Goal: Use online tool/utility: Utilize a website feature to perform a specific function

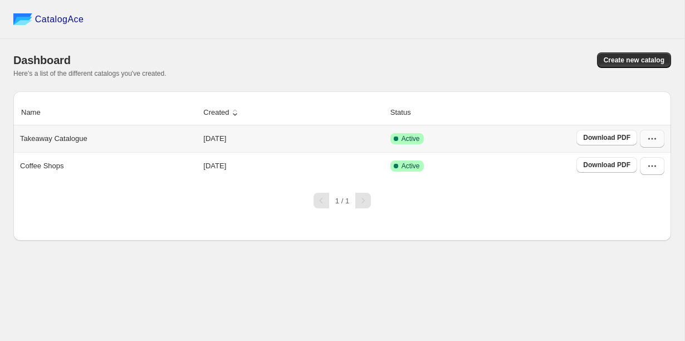
click at [652, 145] on button "button" at bounding box center [652, 139] width 24 height 18
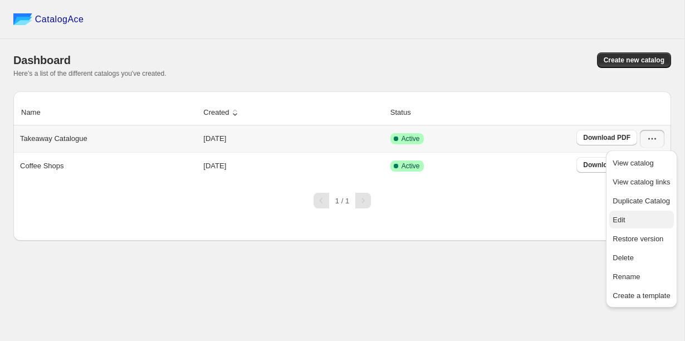
click at [639, 217] on span "Edit" at bounding box center [640, 219] width 57 height 11
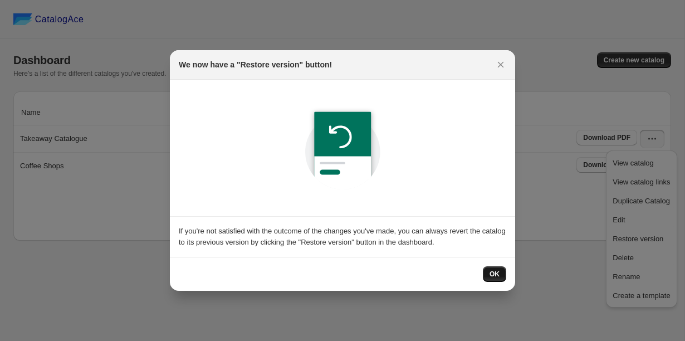
click at [496, 276] on span "OK" at bounding box center [494, 273] width 10 height 9
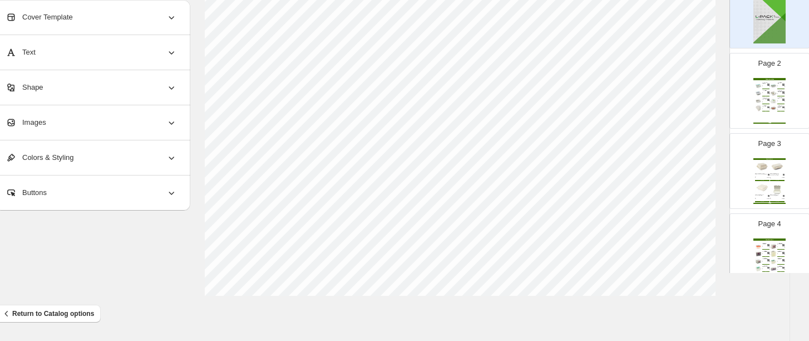
scroll to position [76, 0]
click at [684, 89] on img at bounding box center [758, 86] width 7 height 7
type input "*"
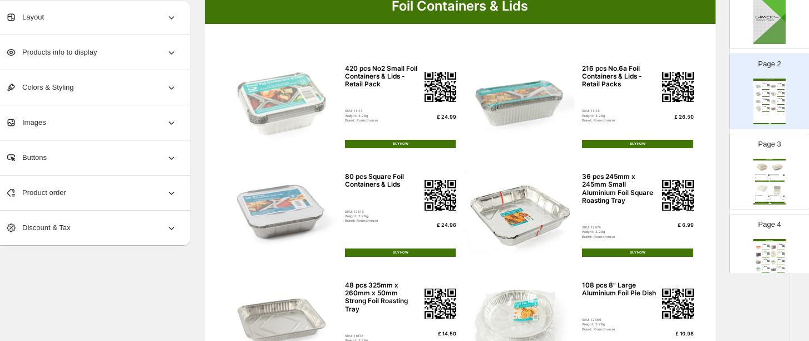
scroll to position [113, 19]
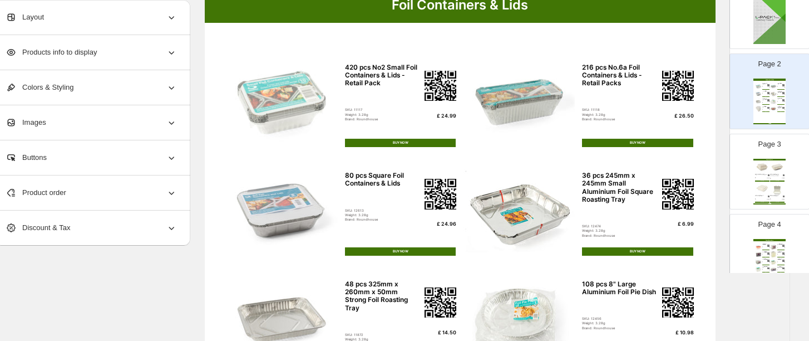
click at [382, 114] on div "Weight: 3.28g" at bounding box center [383, 114] width 76 height 4
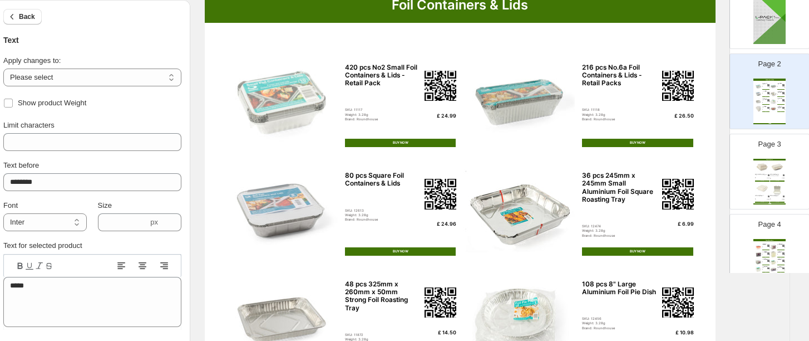
click at [365, 96] on div "420 pcs No2 Small Foil Containers & Lids - Retail Pack SKU: 11117 Weight: 3.28g…" at bounding box center [400, 92] width 111 height 58
click at [24, 17] on span "Back" at bounding box center [27, 16] width 16 height 9
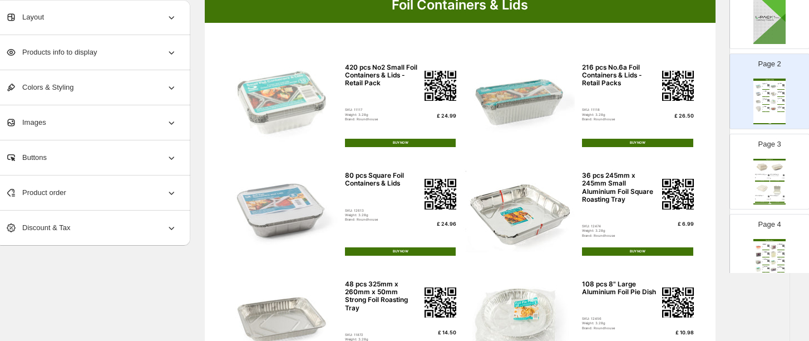
click at [136, 58] on div "Products info to display" at bounding box center [91, 52] width 171 height 35
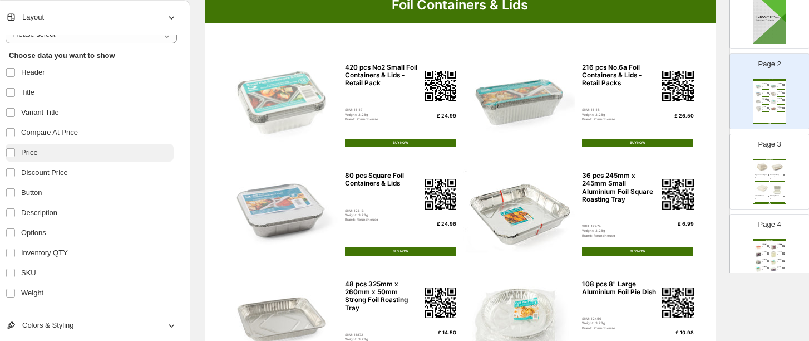
scroll to position [0, 0]
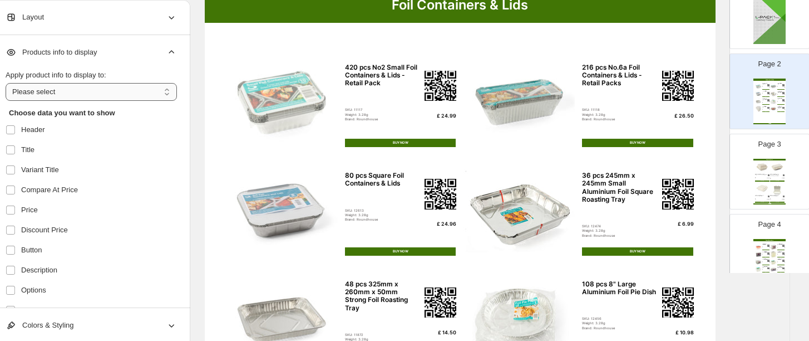
click at [130, 96] on select "**********" at bounding box center [91, 92] width 171 height 18
select select "*********"
click at [6, 83] on select "**********" at bounding box center [91, 92] width 171 height 18
click at [382, 97] on div "420 pcs No2 Small Foil Containers & Lids - Retail Pack SKU: 11117 Weight: 3.28g…" at bounding box center [400, 92] width 111 height 58
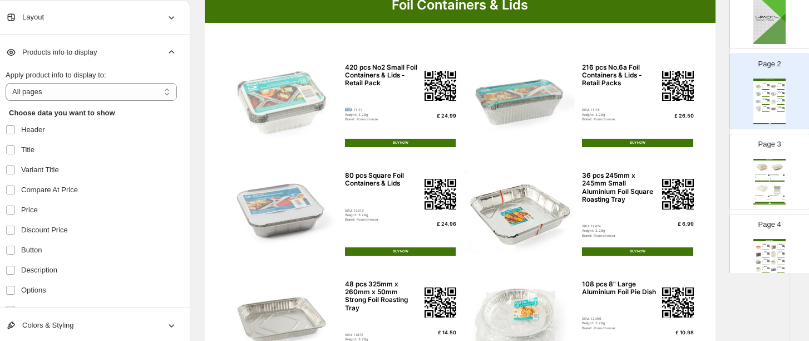
click at [382, 97] on div "420 pcs No2 Small Foil Containers & Lids - Retail Pack SKU: 11117 Weight: 3.28g…" at bounding box center [400, 92] width 111 height 58
click at [434, 96] on img at bounding box center [441, 86] width 32 height 31
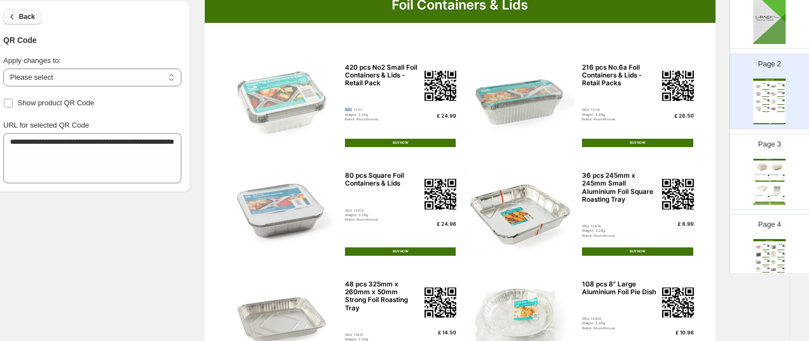
click at [23, 17] on span "Back" at bounding box center [27, 16] width 16 height 9
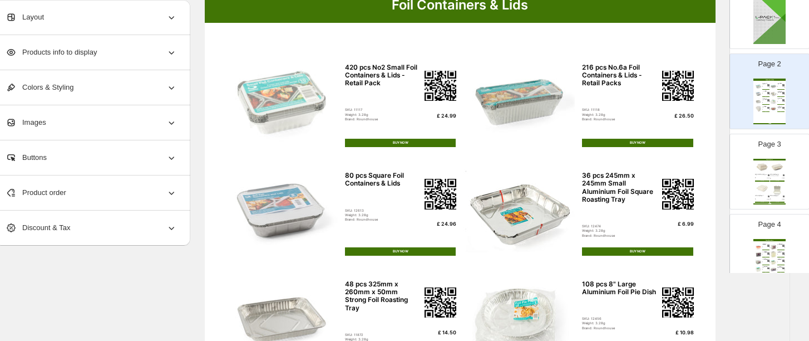
click at [41, 56] on span "Products info to display" at bounding box center [51, 52] width 91 height 11
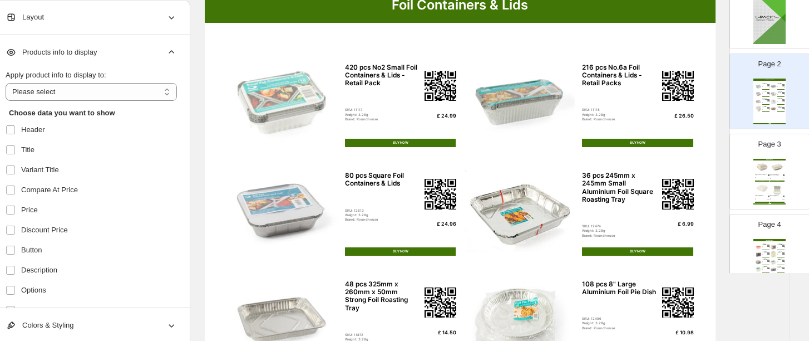
click at [41, 56] on span "Products info to display" at bounding box center [51, 52] width 91 height 11
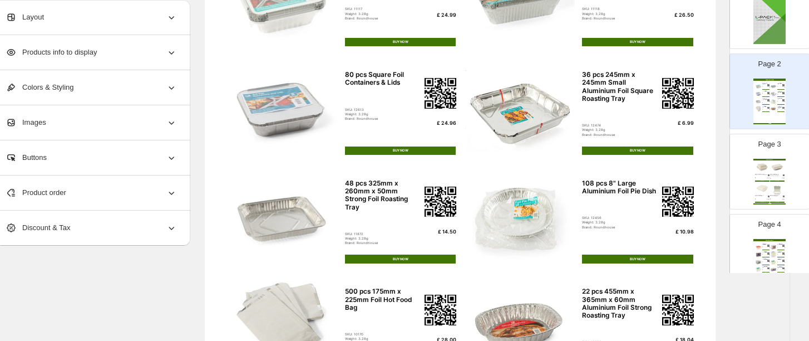
scroll to position [466, 19]
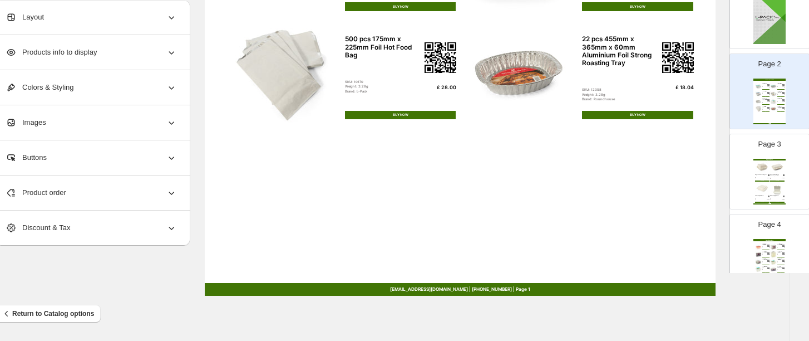
click at [684, 178] on div "SKU: 12400" at bounding box center [775, 178] width 10 height 1
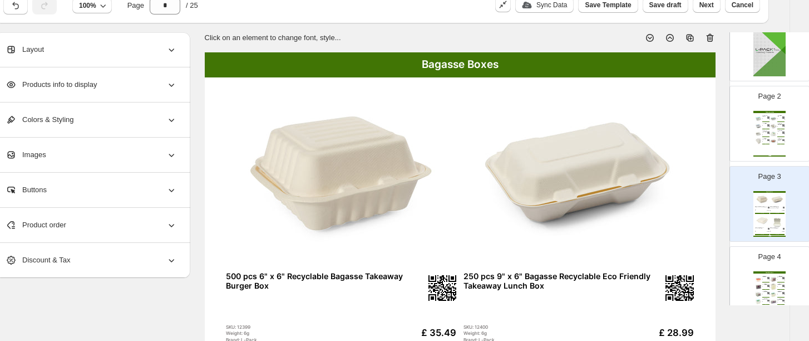
scroll to position [0, 19]
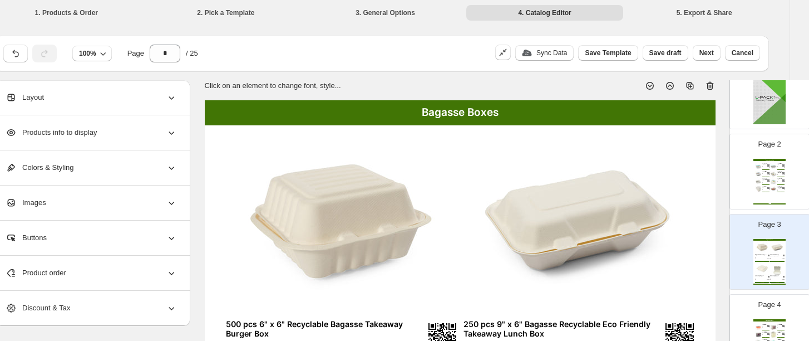
click at [684, 169] on div "BUY NOW" at bounding box center [781, 169] width 7 height 1
type input "*"
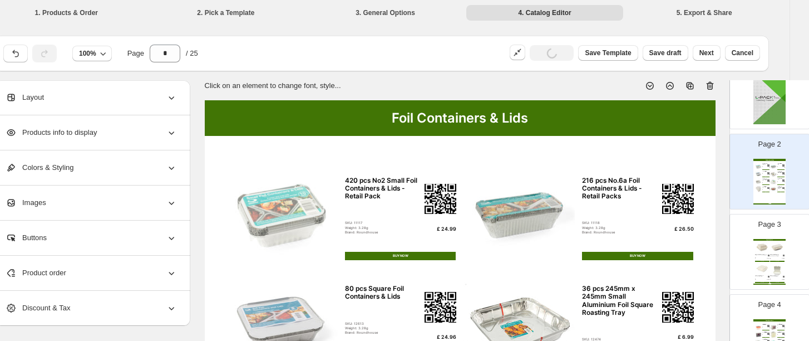
click at [451, 229] on div "£ 24.99" at bounding box center [440, 229] width 32 height 6
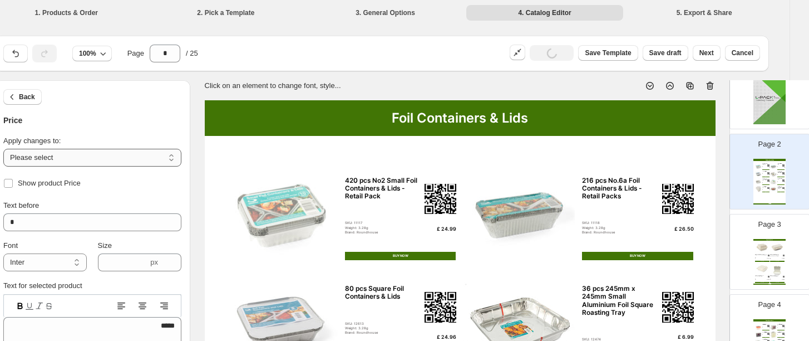
click at [82, 158] on select "**********" at bounding box center [92, 158] width 178 height 18
select select "**********"
click at [3, 149] on select "**********" at bounding box center [92, 158] width 178 height 18
click at [173, 257] on icon at bounding box center [173, 258] width 11 height 11
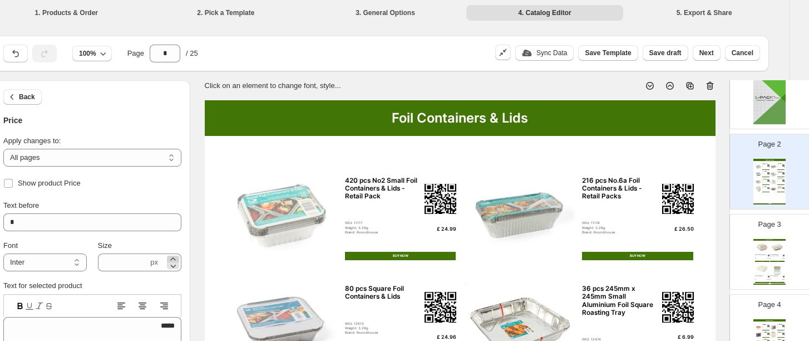
click at [173, 257] on icon at bounding box center [173, 258] width 11 height 11
click at [172, 260] on icon at bounding box center [173, 265] width 11 height 11
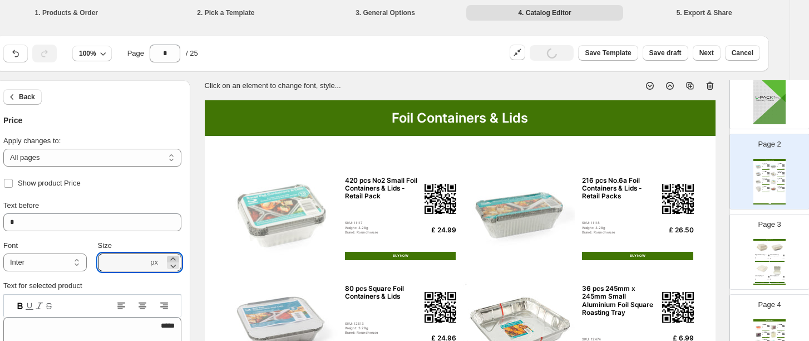
click at [173, 258] on icon at bounding box center [173, 258] width 11 height 11
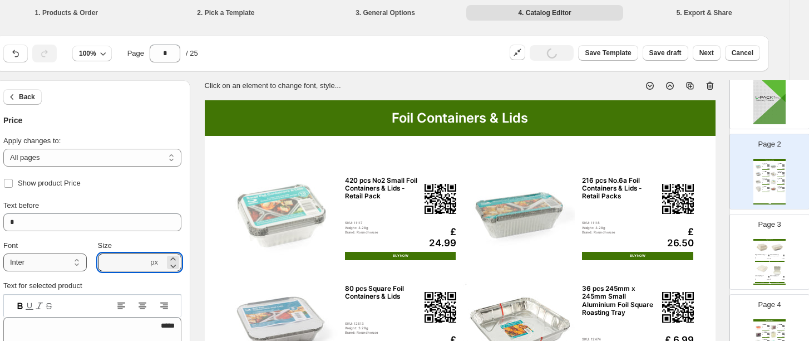
drag, startPoint x: 121, startPoint y: 262, endPoint x: 82, endPoint y: 262, distance: 39.0
click at [82, 262] on div "**********" at bounding box center [92, 255] width 178 height 31
drag, startPoint x: 125, startPoint y: 261, endPoint x: 89, endPoint y: 260, distance: 36.2
click at [89, 260] on div "**********" at bounding box center [92, 255] width 178 height 31
click at [173, 257] on icon at bounding box center [172, 258] width 5 height 3
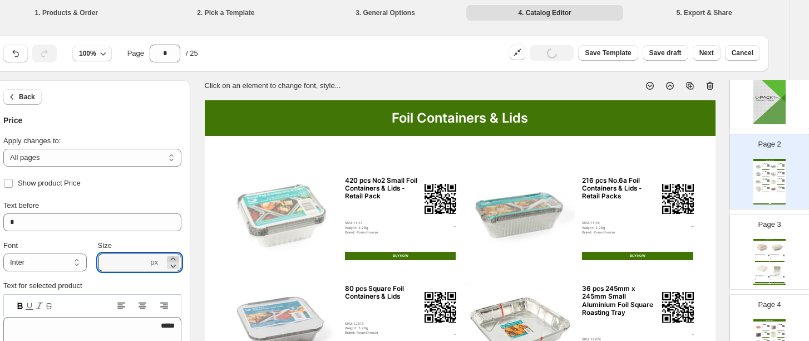
click at [173, 257] on icon at bounding box center [172, 258] width 5 height 3
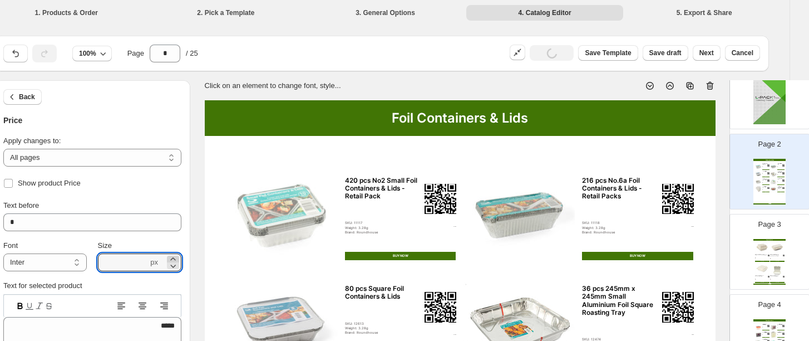
click at [173, 257] on icon at bounding box center [172, 258] width 5 height 3
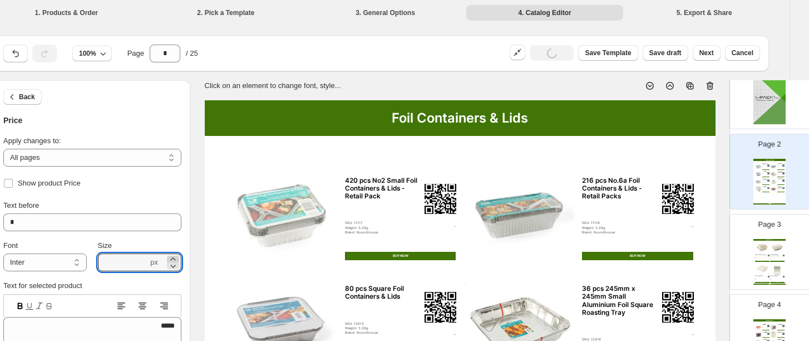
click at [173, 257] on icon at bounding box center [172, 258] width 5 height 3
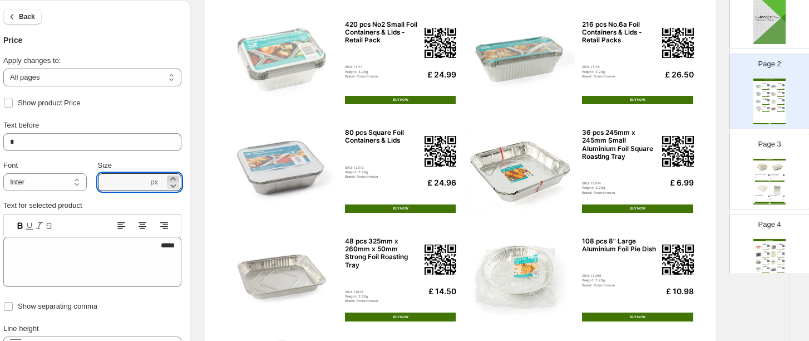
click at [173, 178] on icon at bounding box center [173, 178] width 11 height 11
type input "****"
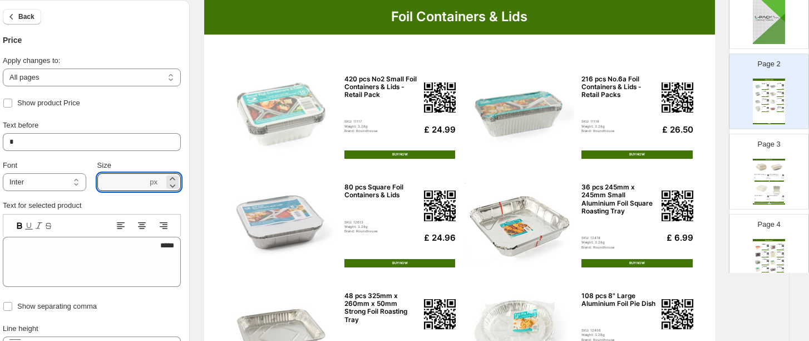
scroll to position [100, 19]
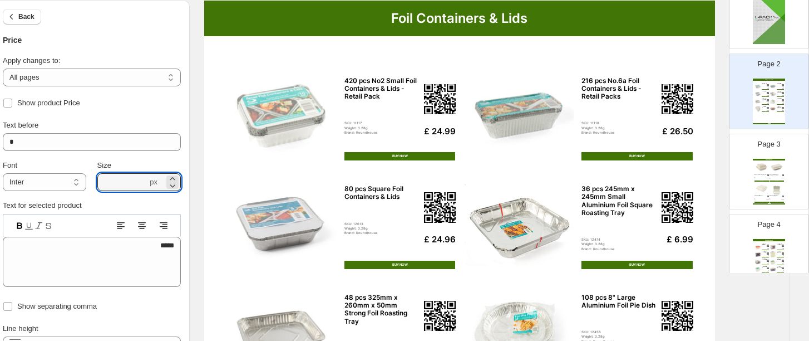
click at [397, 155] on div "BUY NOW" at bounding box center [400, 156] width 111 height 8
select select "**********"
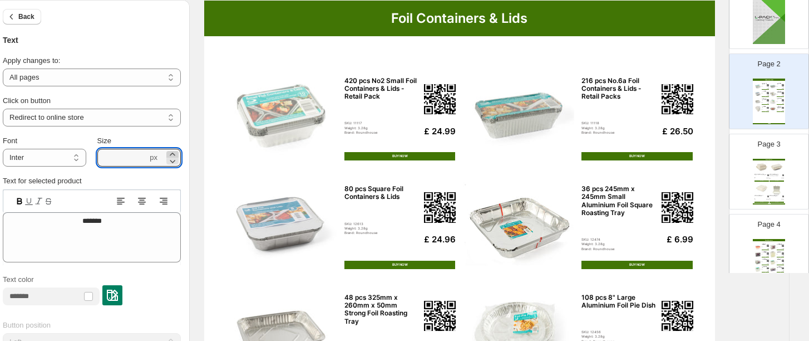
click at [171, 153] on icon at bounding box center [172, 154] width 5 height 3
type input "***"
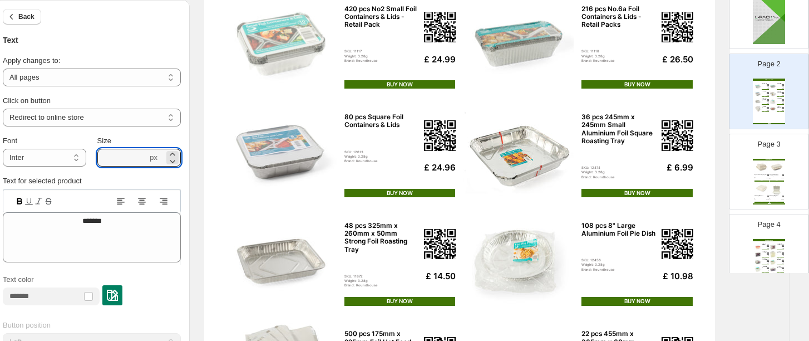
scroll to position [170, 19]
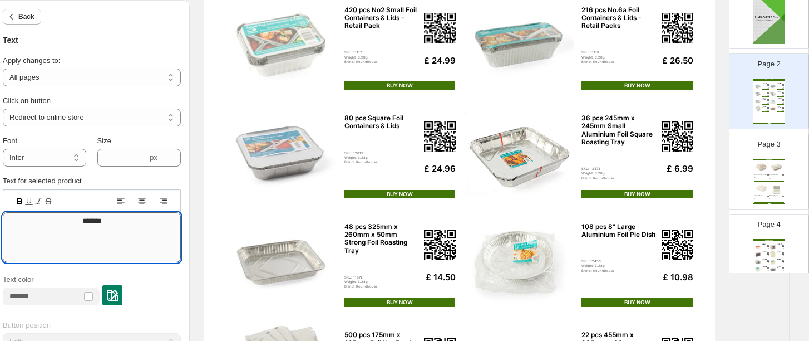
drag, startPoint x: 113, startPoint y: 217, endPoint x: 42, endPoint y: 218, distance: 71.3
click at [32, 16] on span "Back" at bounding box center [26, 16] width 16 height 9
select select "**********"
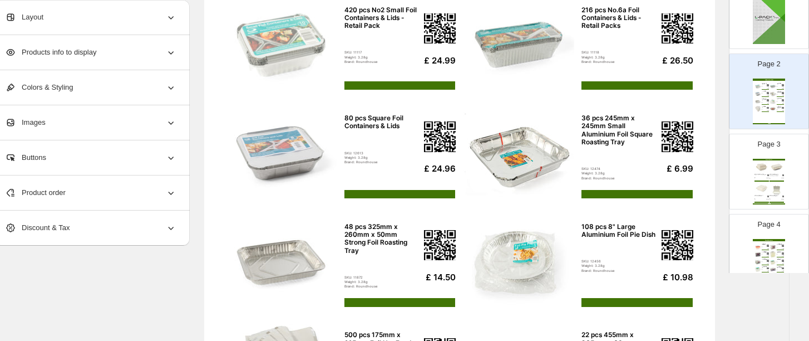
click at [48, 151] on div "Buttons" at bounding box center [90, 157] width 171 height 35
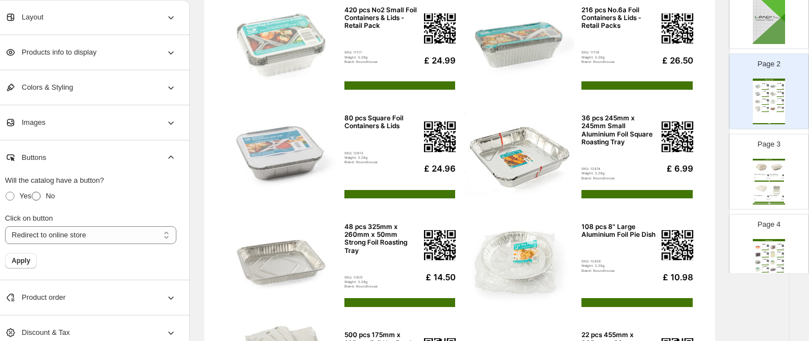
click at [37, 196] on span at bounding box center [36, 195] width 9 height 9
click at [40, 239] on select "**********" at bounding box center [90, 235] width 171 height 18
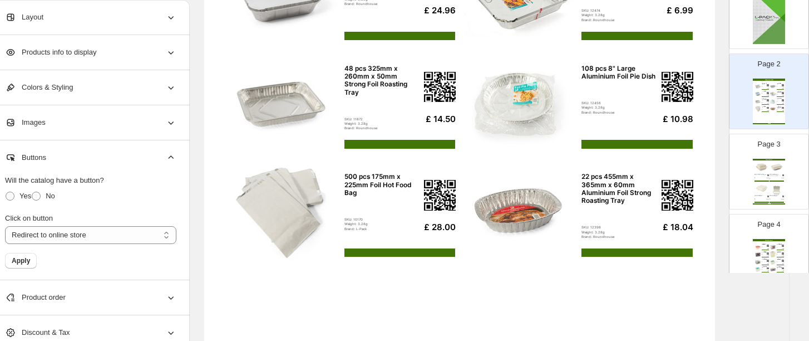
scroll to position [329, 19]
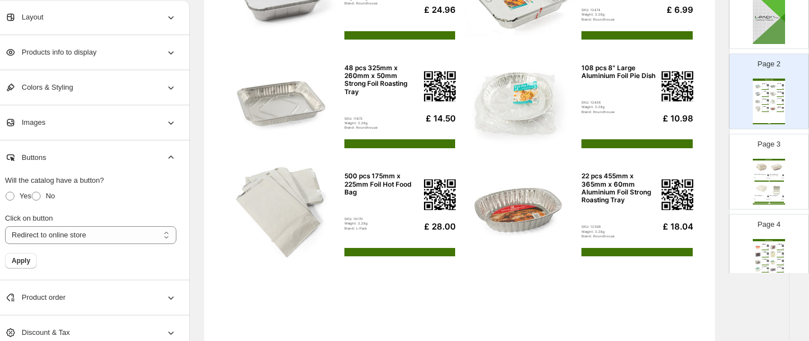
click at [76, 308] on div "Product order" at bounding box center [90, 297] width 171 height 35
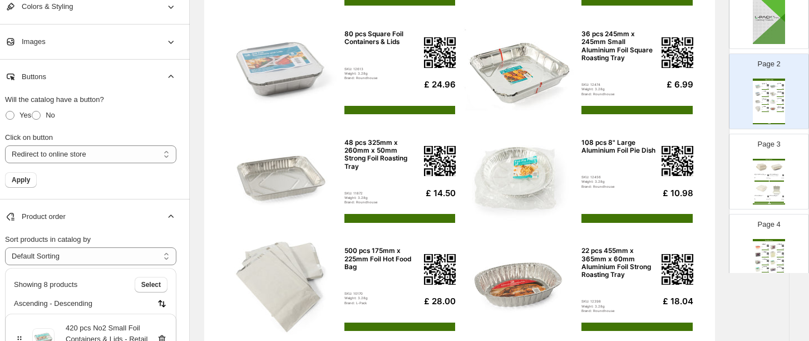
scroll to position [254, 19]
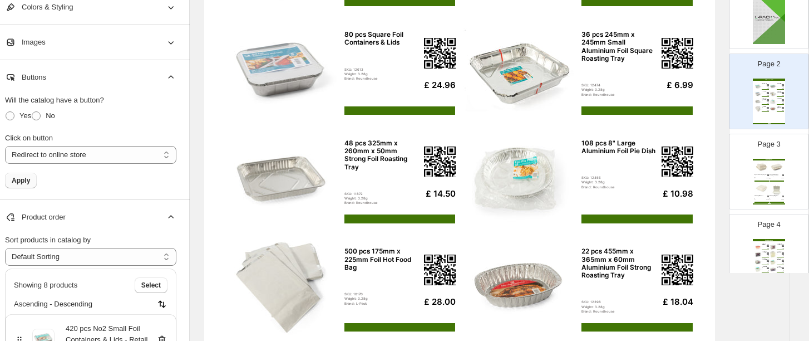
click at [23, 179] on span "Apply" at bounding box center [21, 180] width 18 height 9
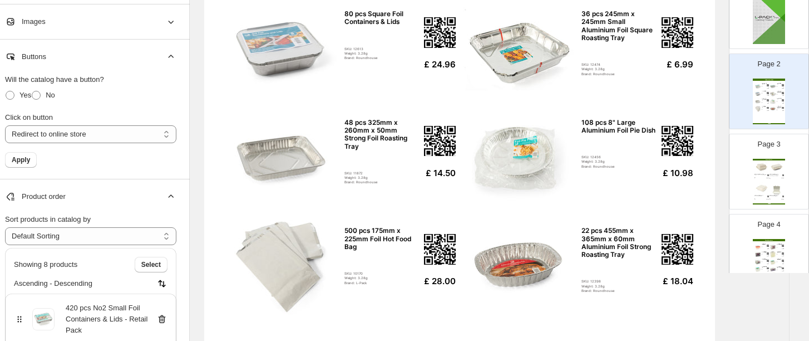
scroll to position [466, 19]
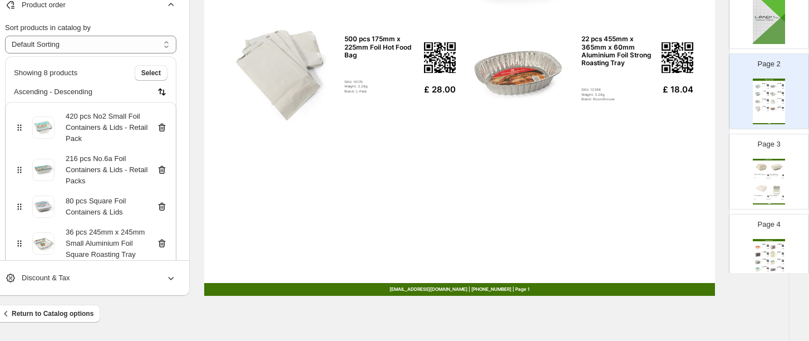
click at [132, 277] on div "Discount & Tax" at bounding box center [90, 278] width 171 height 35
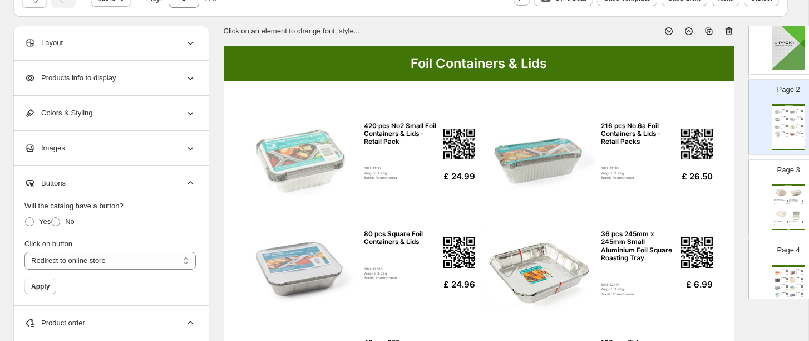
scroll to position [58, 0]
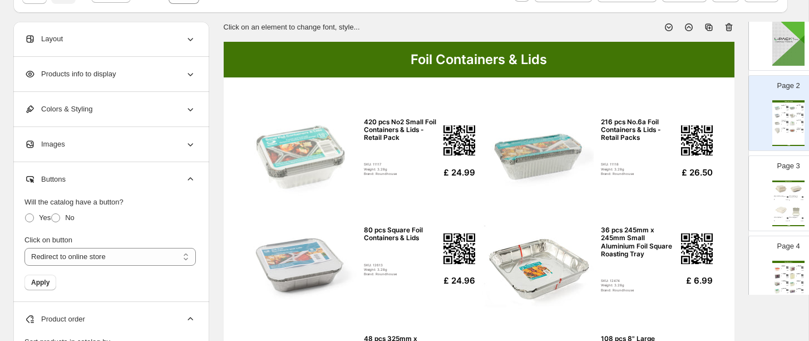
click at [125, 176] on div "Buttons" at bounding box center [109, 179] width 171 height 35
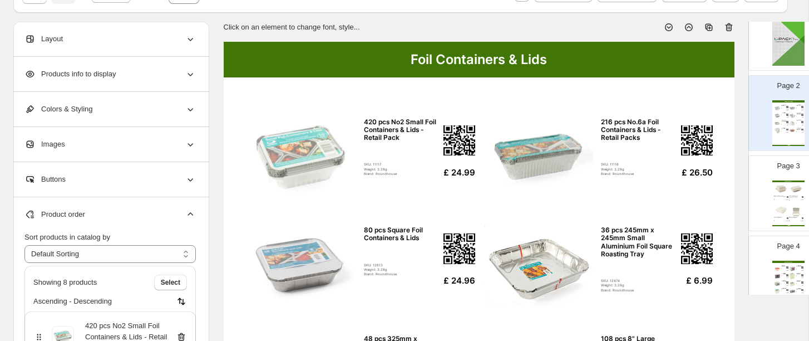
click at [134, 175] on div "Buttons" at bounding box center [109, 179] width 171 height 35
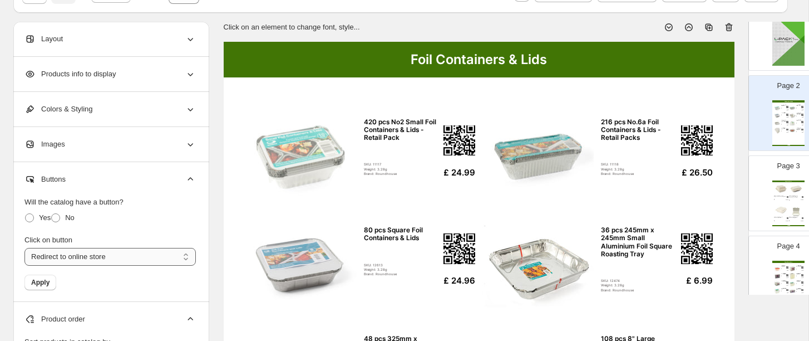
click at [99, 258] on select "**********" at bounding box center [109, 257] width 171 height 18
click at [40, 218] on span "Yes" at bounding box center [45, 217] width 12 height 8
click at [66, 220] on span "No" at bounding box center [69, 217] width 9 height 8
click at [110, 141] on div "Images" at bounding box center [109, 144] width 171 height 35
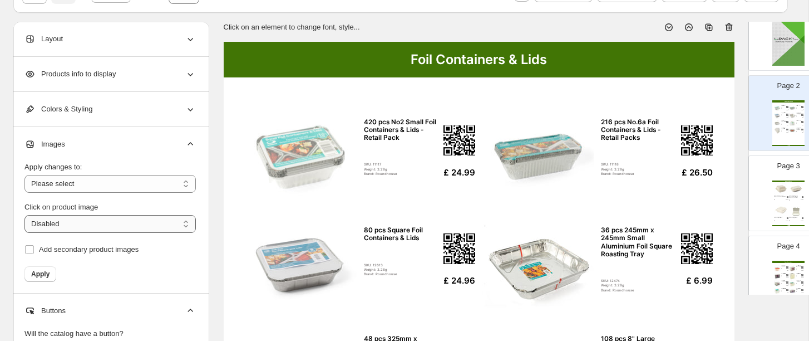
click at [93, 226] on select "**********" at bounding box center [109, 224] width 171 height 18
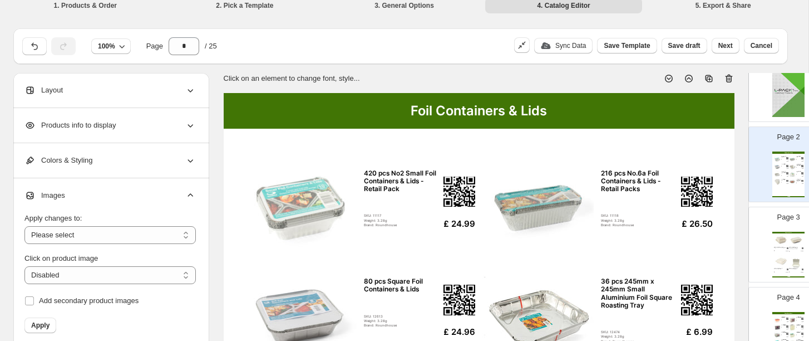
scroll to position [0, 0]
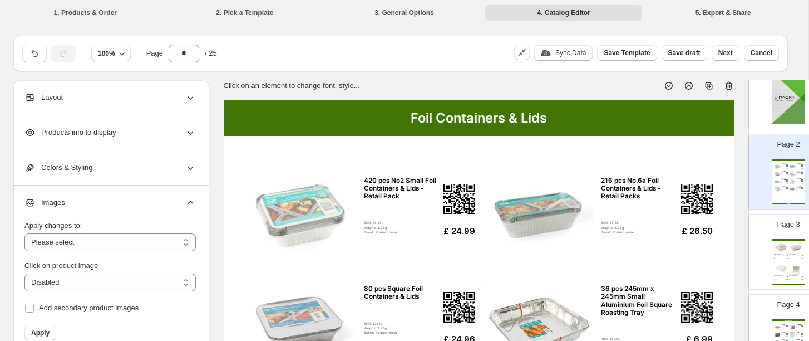
click at [141, 169] on div "Colors & Styling" at bounding box center [109, 167] width 171 height 35
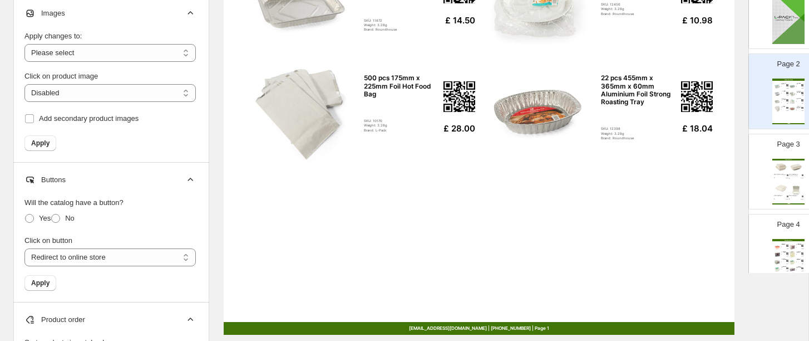
scroll to position [427, 19]
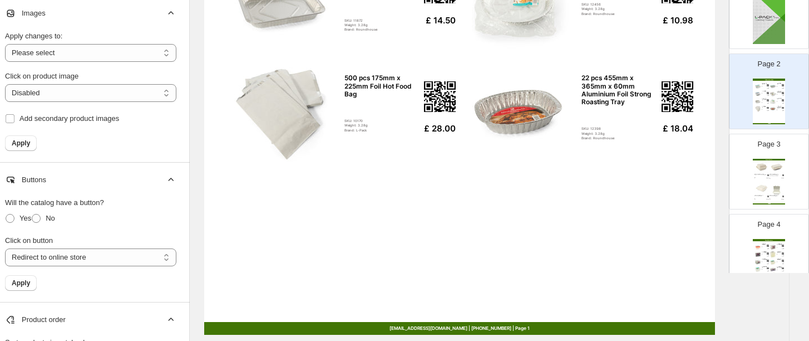
click at [684, 179] on div "Bagasse Boxes 500 pcs 6" x 6" Recyclable Bagasse Takeaway Burger Box SKU: 12399…" at bounding box center [769, 182] width 32 height 46
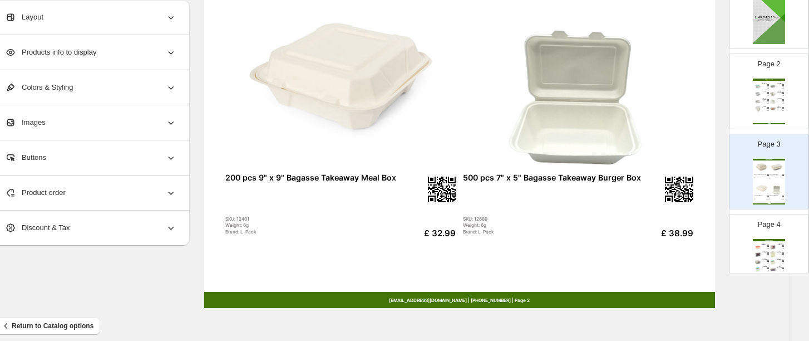
scroll to position [450, 19]
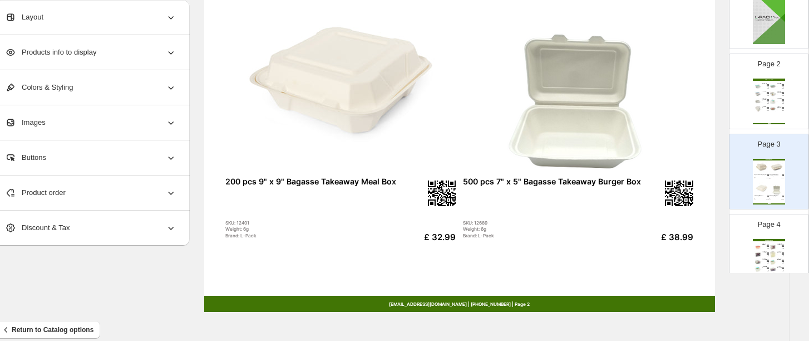
click at [684, 225] on p "Page 4" at bounding box center [769, 224] width 23 height 11
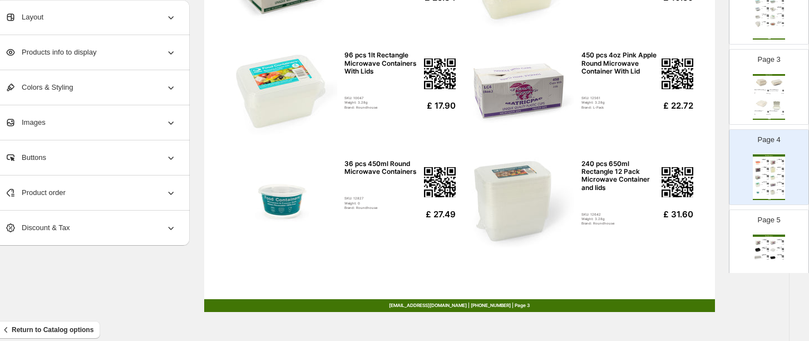
scroll to position [163, 0]
click at [684, 242] on div "Plastic Containers 252 pcs c500 Pink Apple Microwave Container With Lid SKU: 11…" at bounding box center [769, 255] width 32 height 46
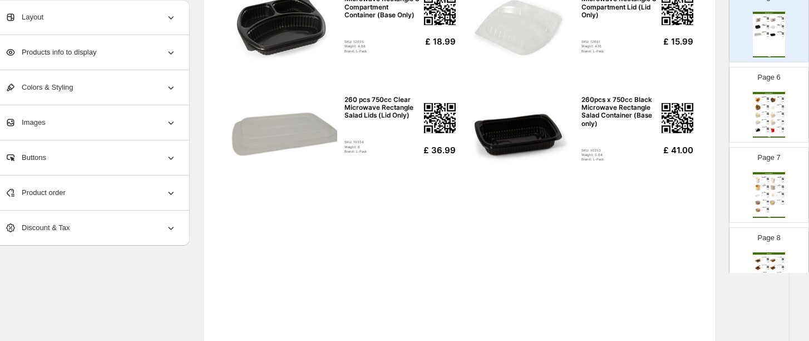
scroll to position [383, 0]
click at [684, 120] on div "675 pcs No.6a White Takeaway Leakproof Box" at bounding box center [764, 120] width 5 height 1
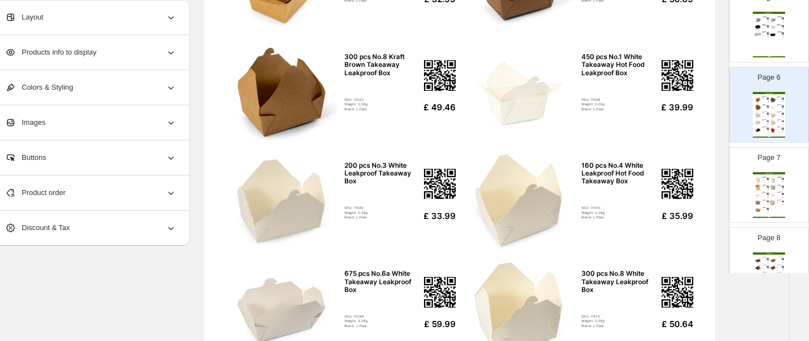
scroll to position [219, 19]
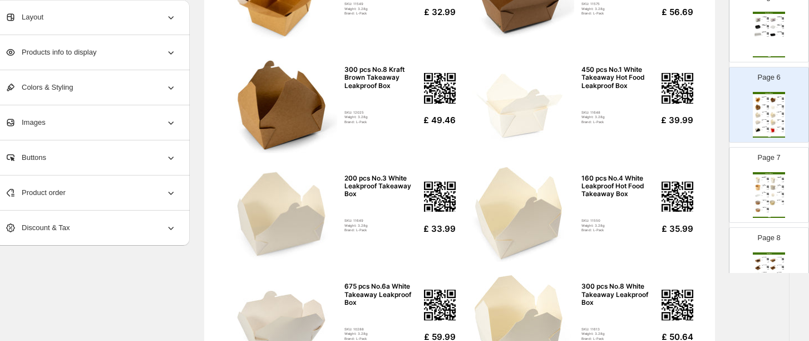
click at [149, 17] on div "Layout" at bounding box center [90, 17] width 171 height 35
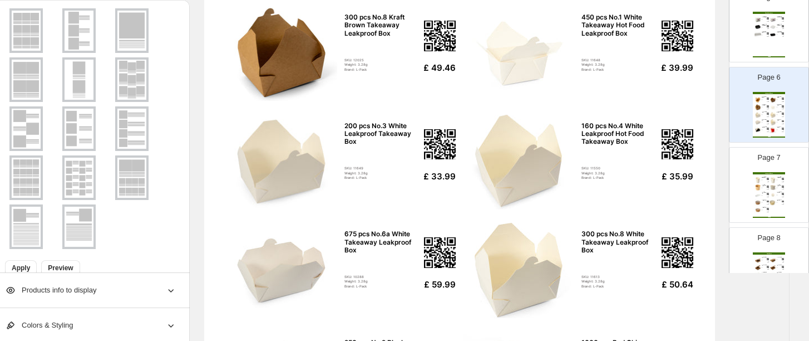
scroll to position [92, 0]
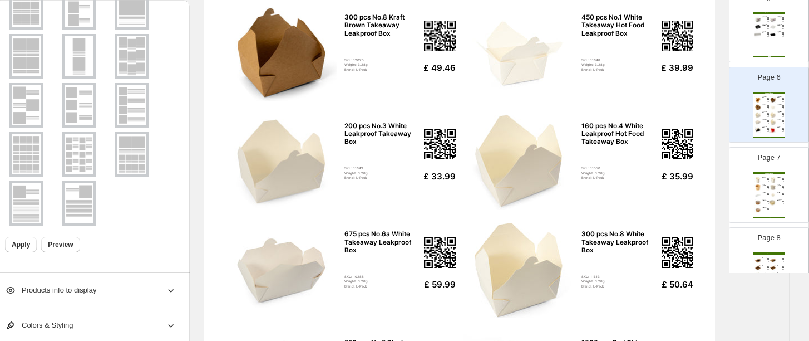
click at [148, 291] on div "Products info to display" at bounding box center [90, 290] width 171 height 35
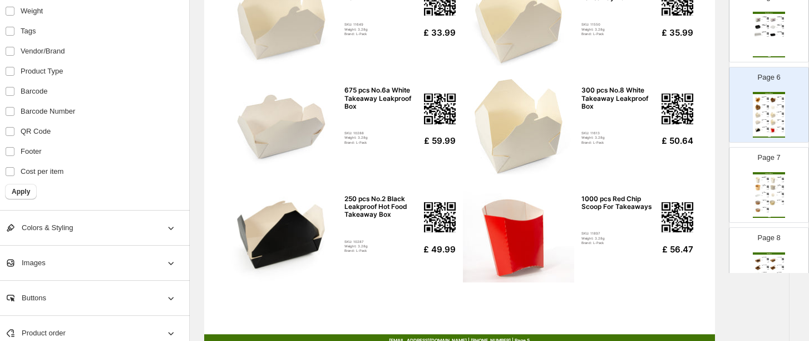
scroll to position [423, 19]
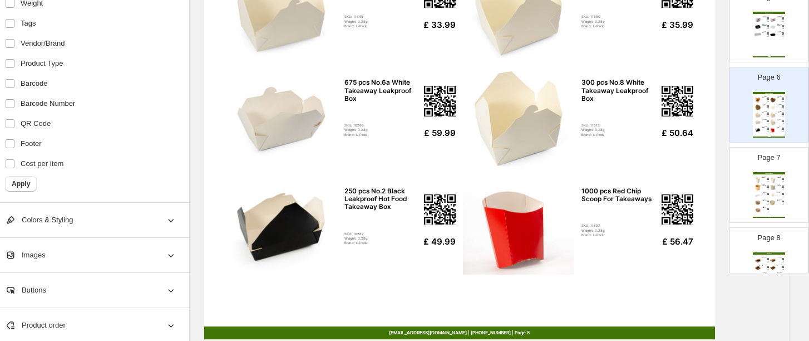
click at [154, 206] on div "Colors & Styling" at bounding box center [90, 220] width 171 height 35
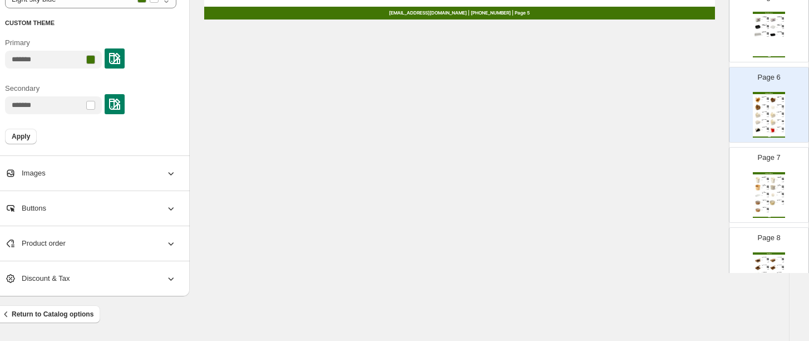
scroll to position [743, 19]
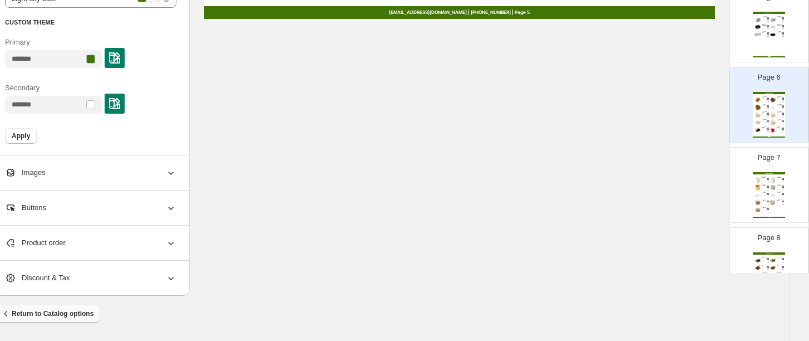
click at [84, 312] on span "Return to Catalog options" at bounding box center [47, 313] width 93 height 11
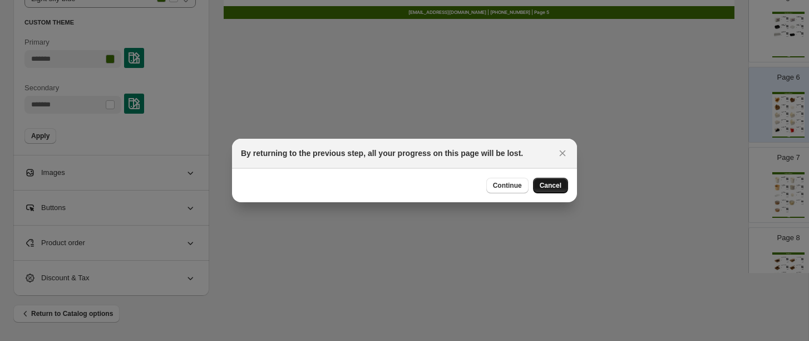
click at [548, 188] on span "Cancel" at bounding box center [551, 185] width 22 height 9
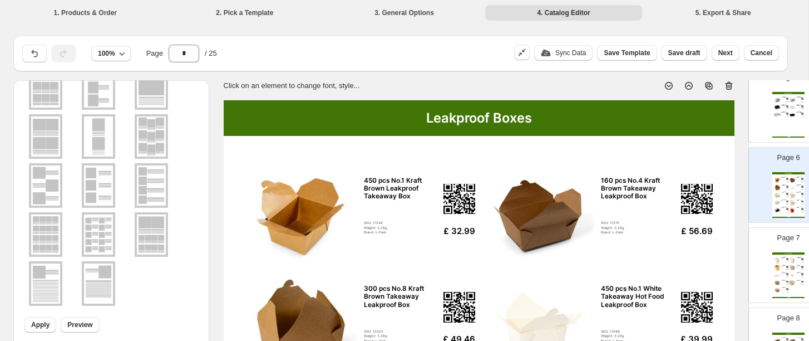
click at [517, 124] on div "Leakproof Boxes" at bounding box center [479, 118] width 511 height 36
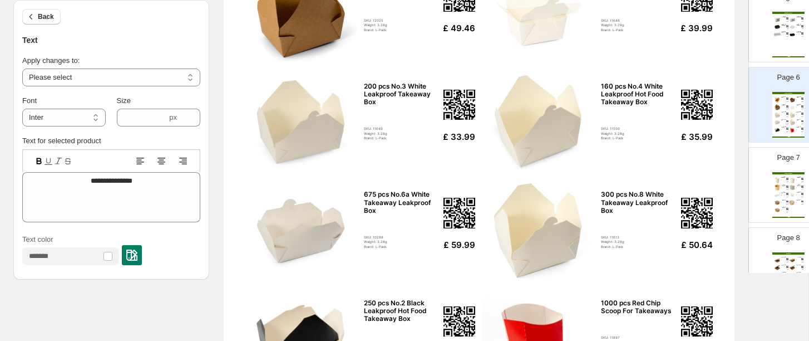
click at [484, 211] on img at bounding box center [538, 230] width 111 height 95
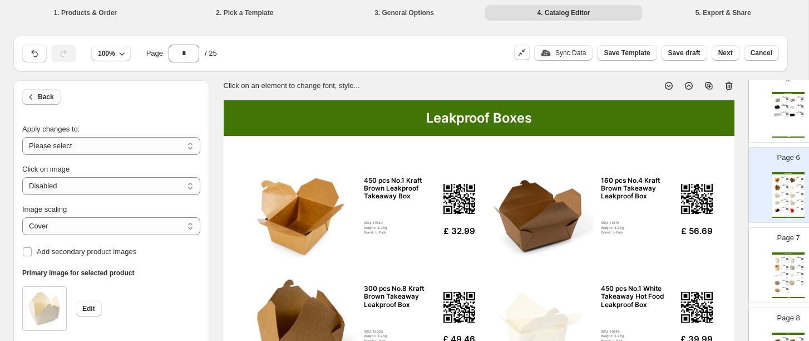
click at [41, 101] on button "Back" at bounding box center [41, 97] width 38 height 16
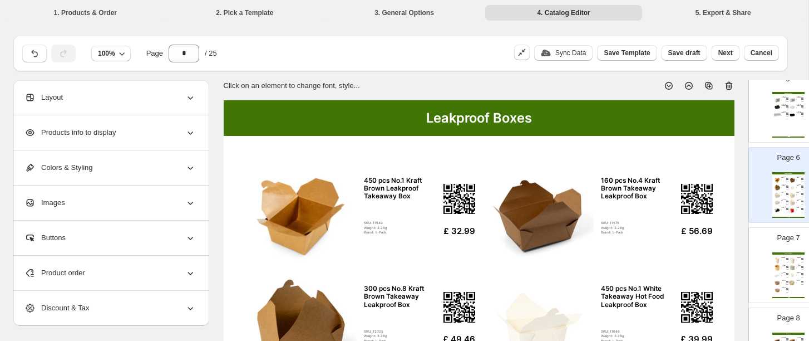
click at [92, 135] on span "Products info to display" at bounding box center [69, 132] width 91 height 11
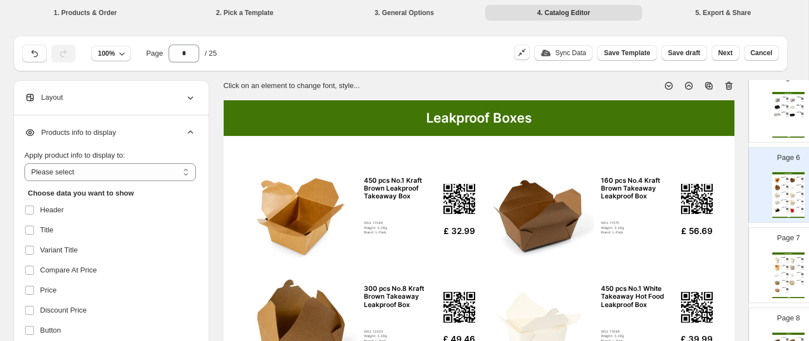
click at [55, 129] on span "Products info to display" at bounding box center [69, 132] width 91 height 11
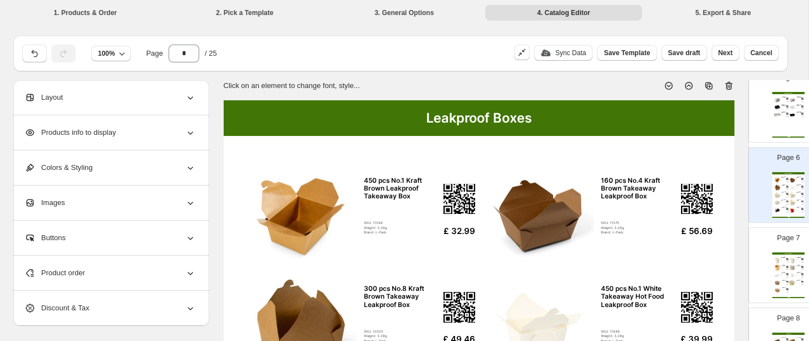
click at [86, 136] on span "Products info to display" at bounding box center [69, 132] width 91 height 11
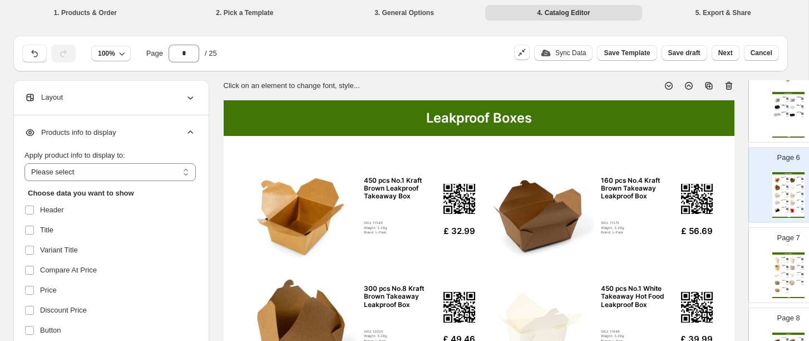
click at [89, 131] on span "Products info to display" at bounding box center [69, 132] width 91 height 11
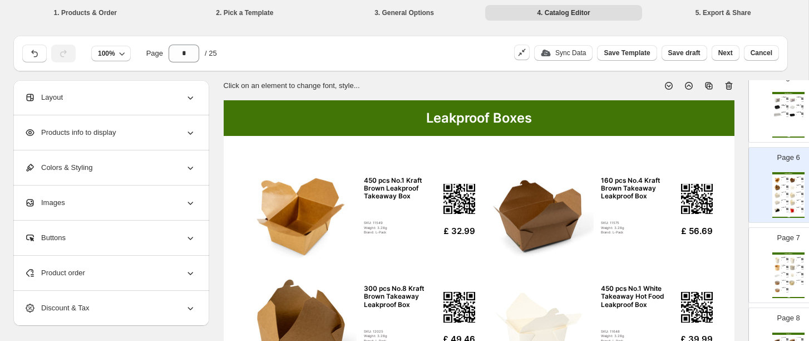
click at [77, 168] on span "Colors & Styling" at bounding box center [58, 167] width 68 height 11
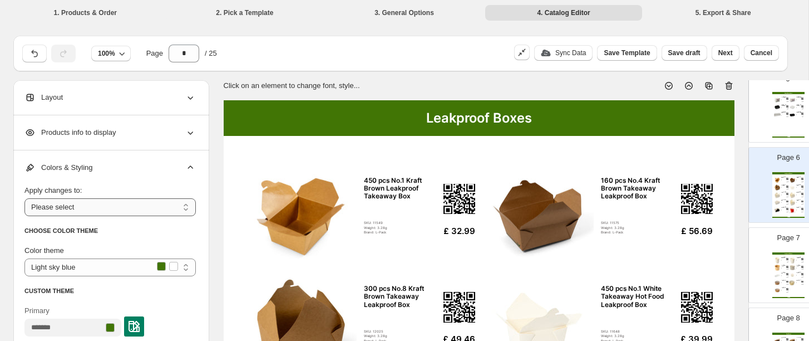
scroll to position [1, 0]
click at [105, 166] on div "Colors & Styling" at bounding box center [109, 167] width 171 height 35
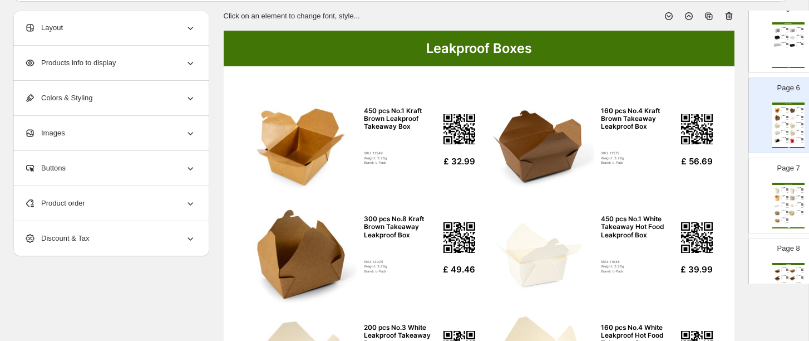
scroll to position [70, 0]
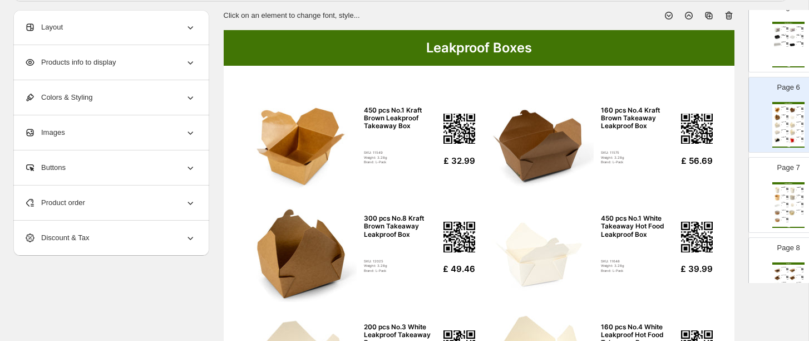
click at [120, 136] on div "Images" at bounding box center [109, 132] width 171 height 35
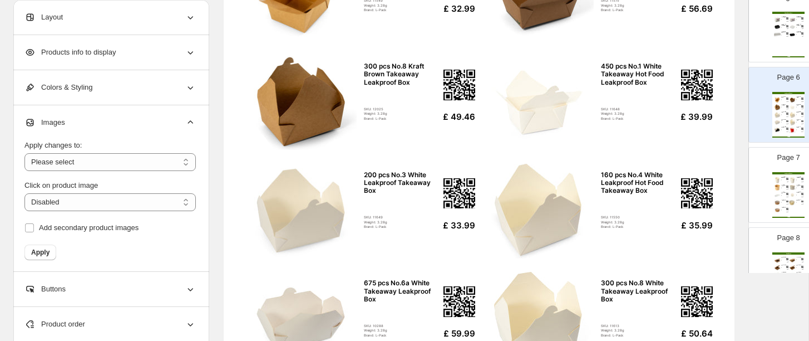
scroll to position [222, 0]
click at [106, 123] on div "Images" at bounding box center [109, 122] width 171 height 35
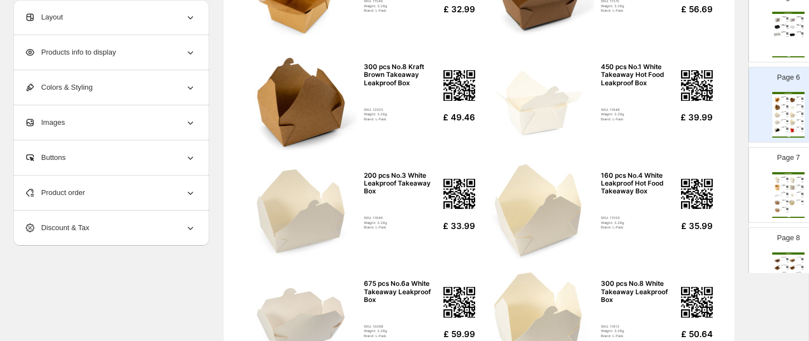
click at [101, 197] on div "Product order" at bounding box center [109, 192] width 171 height 35
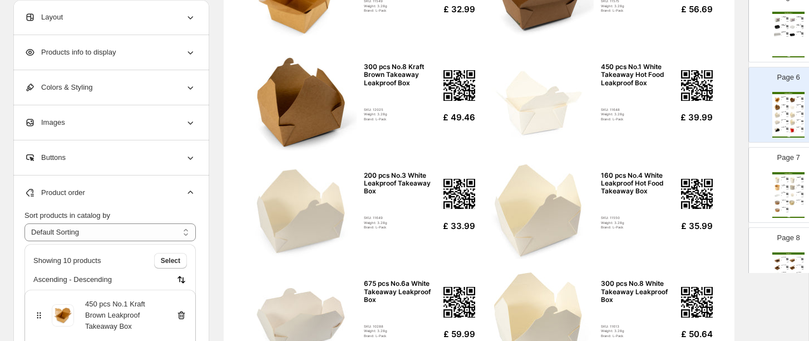
click at [101, 197] on div "Product order" at bounding box center [109, 192] width 171 height 35
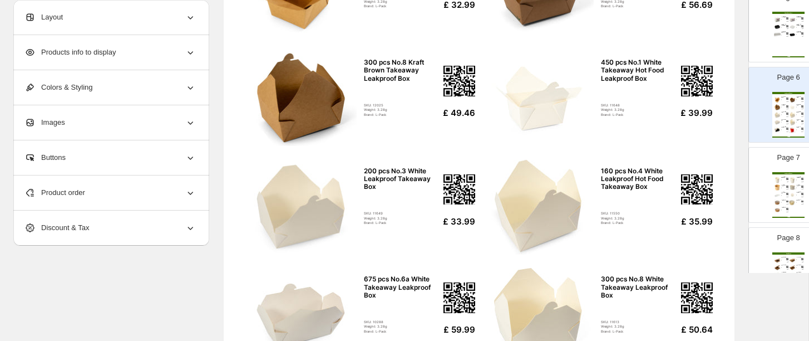
scroll to position [230, 0]
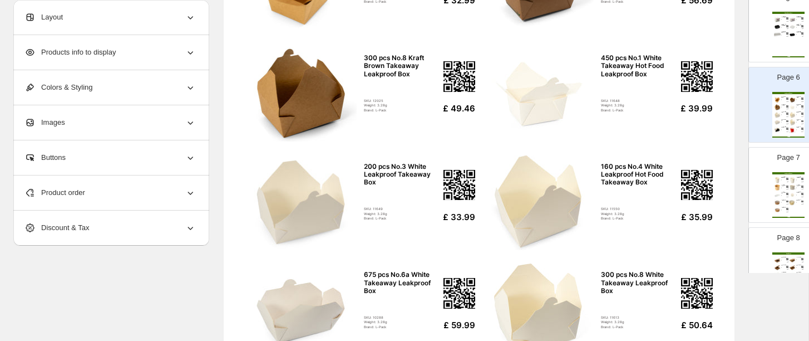
click at [684, 248] on div "Page 8 Pizza Boxes 100 pcs 7" Brown Pizza Takeaway Boxes SKU: 10920 Weight: 3.2…" at bounding box center [784, 260] width 70 height 75
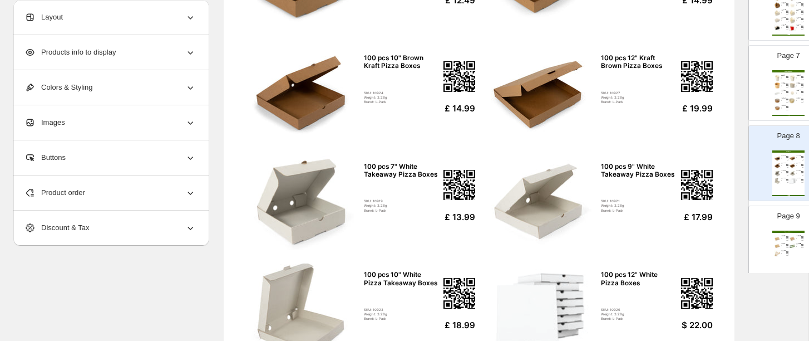
scroll to position [496, 0]
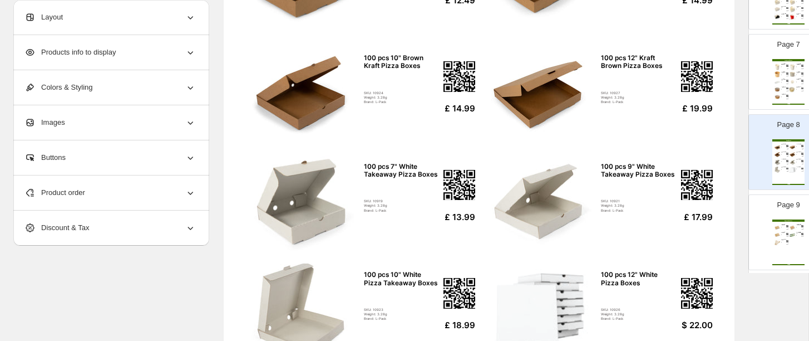
click at [684, 225] on img at bounding box center [777, 227] width 7 height 7
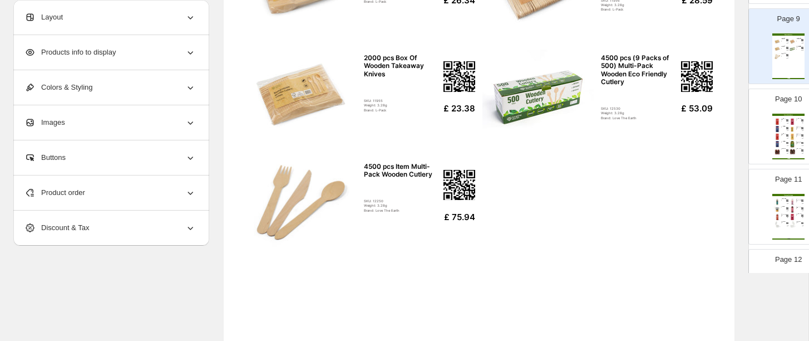
scroll to position [684, 0]
click at [684, 194] on div "Takeaway Packaging 6 x Harrisons Yogurt & Mint Sauce (1L Bottles) SKU: 12782 We…" at bounding box center [789, 215] width 32 height 46
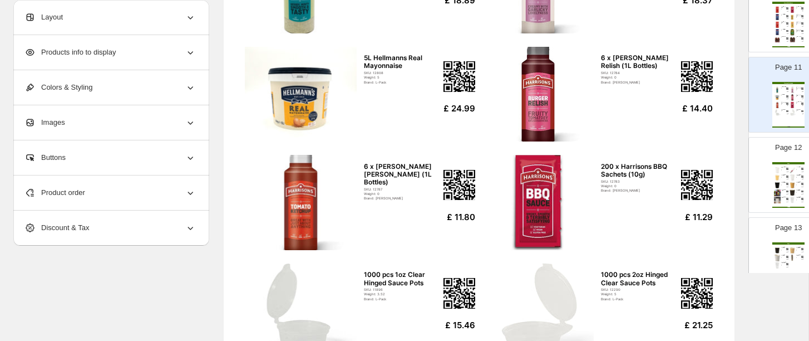
scroll to position [795, 0]
click at [684, 194] on img at bounding box center [777, 191] width 7 height 7
type input "**"
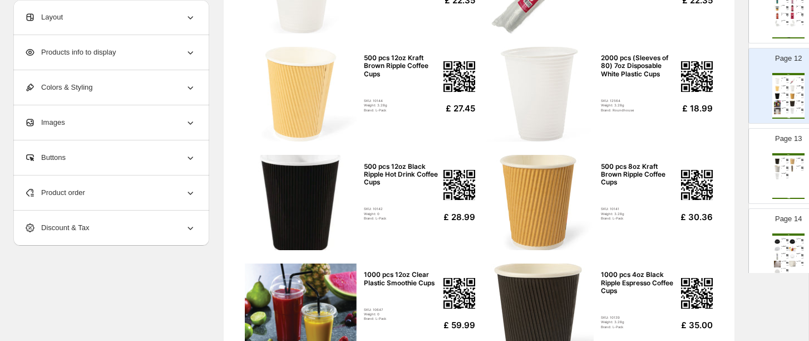
scroll to position [883, 0]
click at [153, 59] on div "Products info to display" at bounding box center [109, 52] width 171 height 35
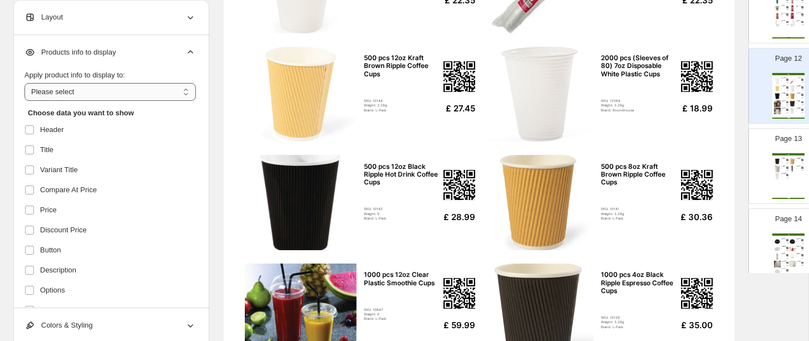
click at [144, 94] on select "**********" at bounding box center [109, 92] width 171 height 18
select select "*********"
click at [24, 83] on select "**********" at bounding box center [109, 92] width 171 height 18
click at [132, 93] on select "**********" at bounding box center [109, 92] width 171 height 18
click at [24, 83] on select "**********" at bounding box center [109, 92] width 171 height 18
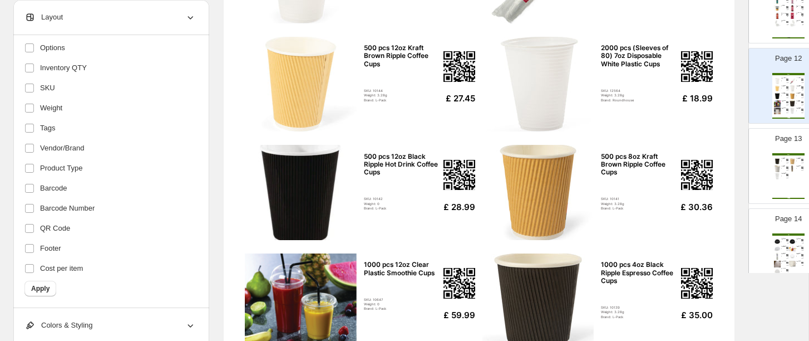
scroll to position [0, 0]
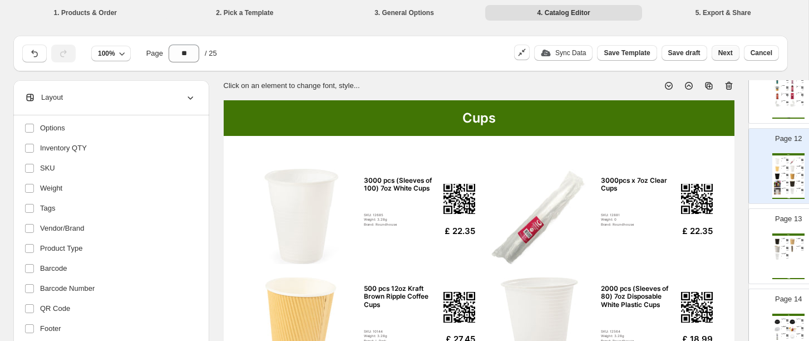
click at [684, 53] on span "Next" at bounding box center [726, 52] width 14 height 9
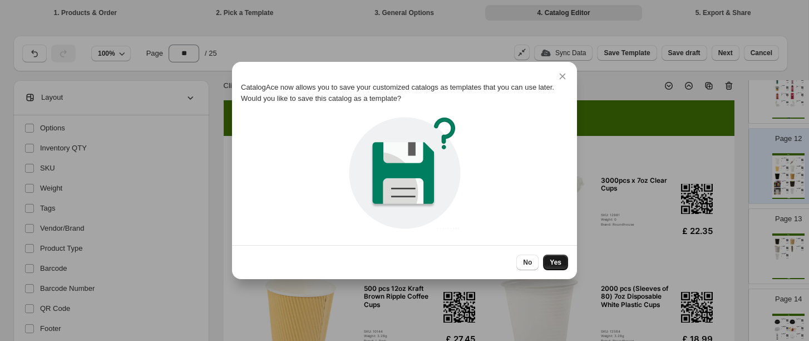
click at [558, 262] on span "Yes" at bounding box center [556, 262] width 12 height 9
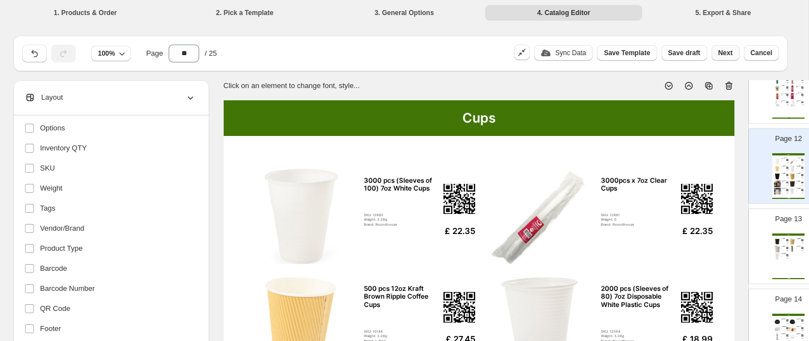
click at [684, 51] on span "Next" at bounding box center [726, 52] width 14 height 9
